Goal: Find specific page/section: Find specific page/section

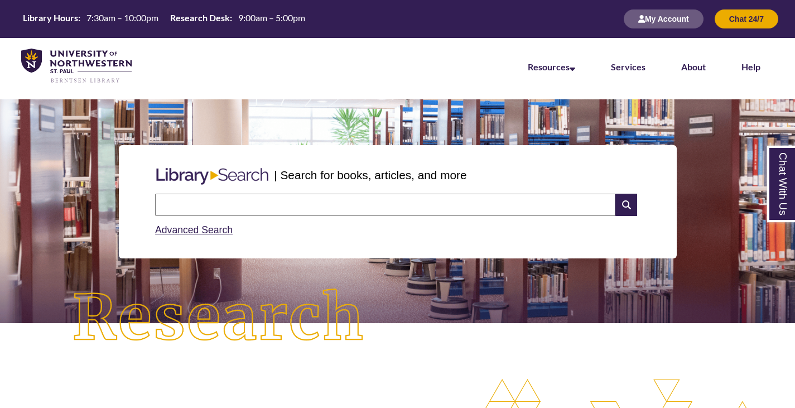
click at [277, 208] on input "text" at bounding box center [385, 205] width 460 height 22
type input "*"
click at [636, 68] on link "Services" at bounding box center [628, 67] width 35 height 12
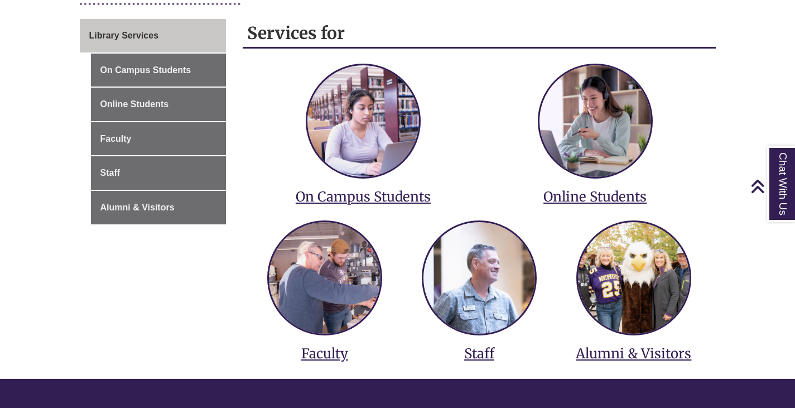
scroll to position [201, 0]
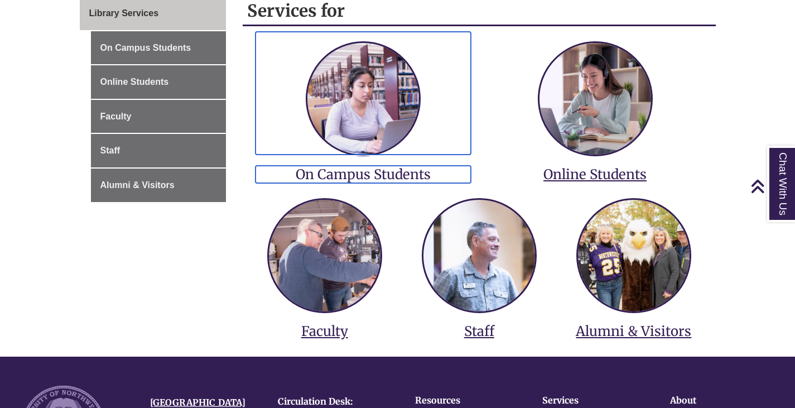
click at [404, 179] on h3 "On Campus Students" at bounding box center [363, 174] width 215 height 17
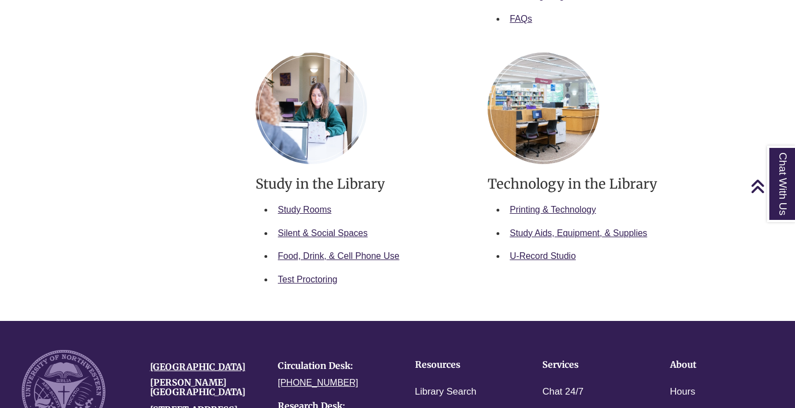
scroll to position [625, 0]
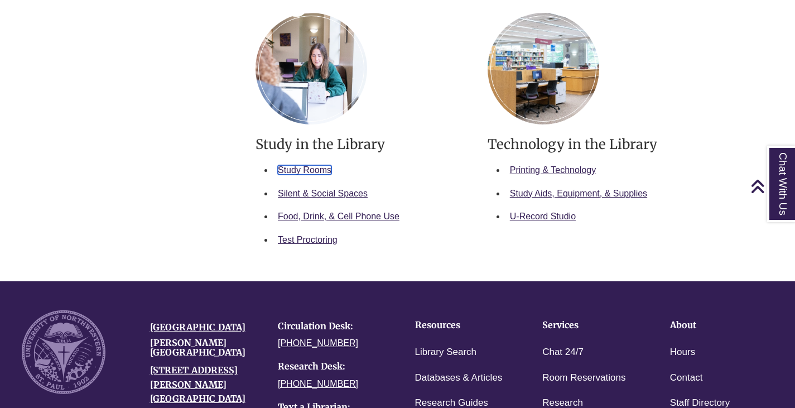
click at [313, 166] on link "Study Rooms" at bounding box center [305, 169] width 54 height 9
